Goal: Task Accomplishment & Management: Manage account settings

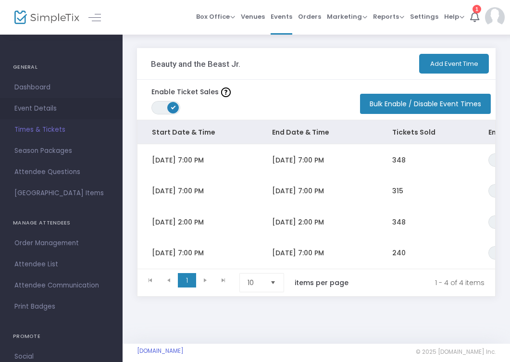
click at [37, 108] on span "Event Details" at bounding box center [61, 108] width 94 height 12
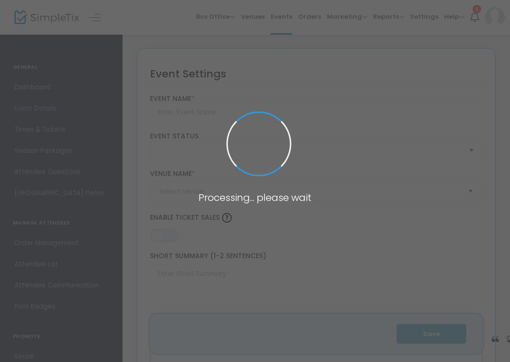
type input "Beauty and the Beast Jr."
type textarea "Beauty and the Beast Jr. Step into the enchanted world of Disney's Beauty and t…"
type input "Buy Tickets"
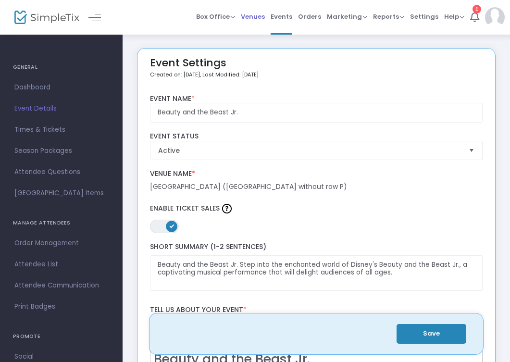
click at [254, 17] on span "Venues" at bounding box center [253, 16] width 24 height 25
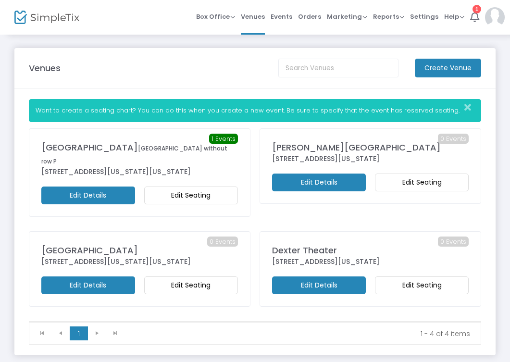
click at [187, 197] on m-button "Edit Seating" at bounding box center [191, 196] width 94 height 18
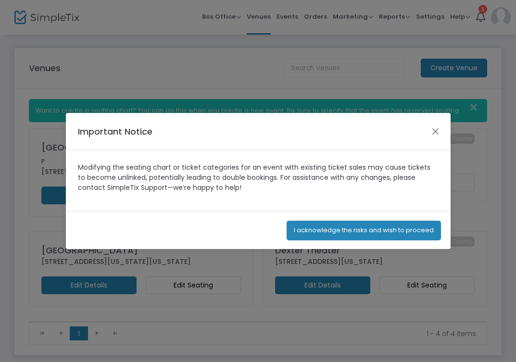
click at [333, 232] on button "I acknowledge the risks and wish to proceed" at bounding box center [364, 231] width 154 height 20
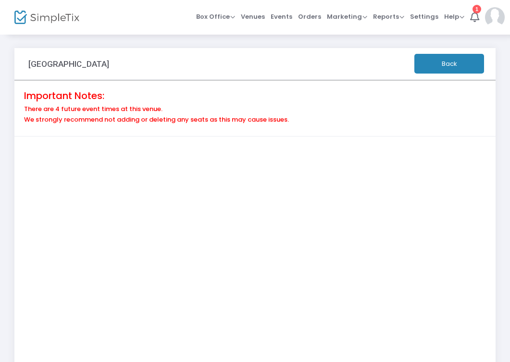
click at [449, 65] on button "Back" at bounding box center [449, 64] width 70 height 20
